Goal: Information Seeking & Learning: Learn about a topic

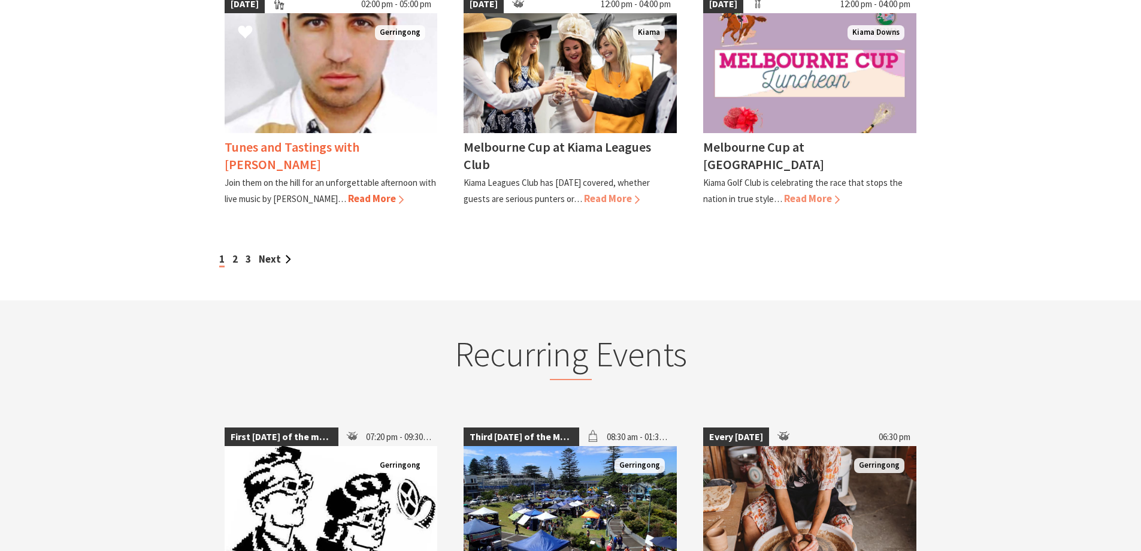
scroll to position [1098, 0]
click at [237, 266] on link "2" at bounding box center [234, 259] width 5 height 13
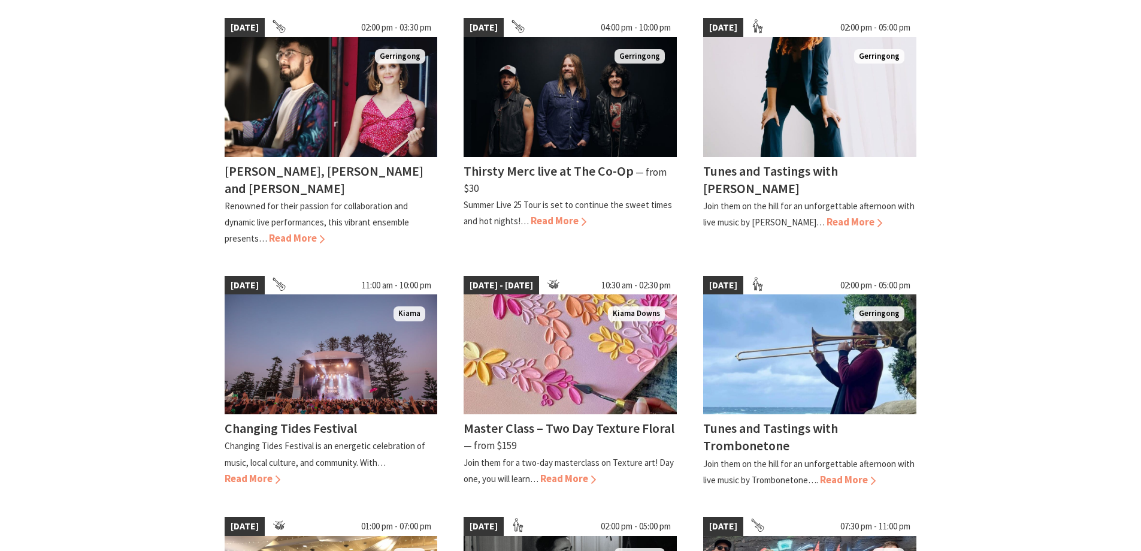
scroll to position [619, 0]
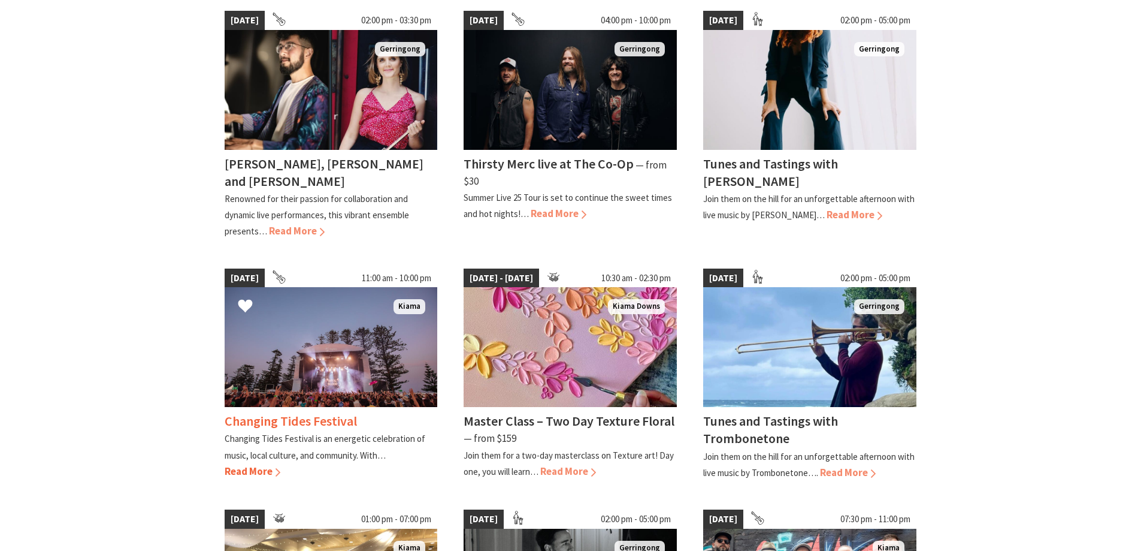
click at [251, 268] on span "22 Nov 25" at bounding box center [245, 277] width 40 height 19
